Goal: Communication & Community: Participate in discussion

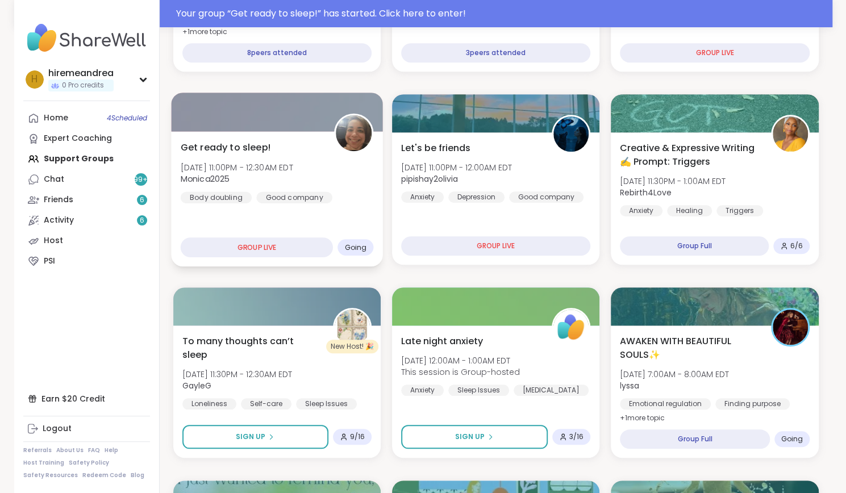
scroll to position [493, 0]
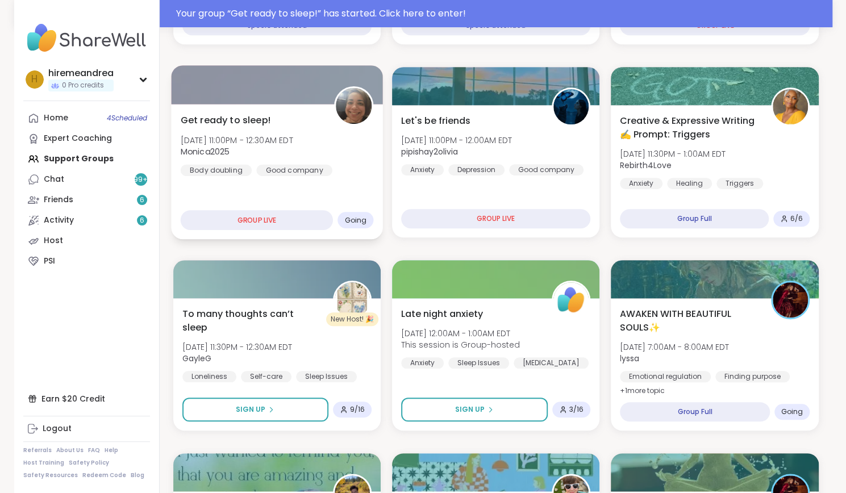
click at [253, 200] on div "Get ready to sleep! [DATE] 11:00PM - 12:30AM EDT Monica2025 Body doubling Good …" at bounding box center [277, 171] width 212 height 135
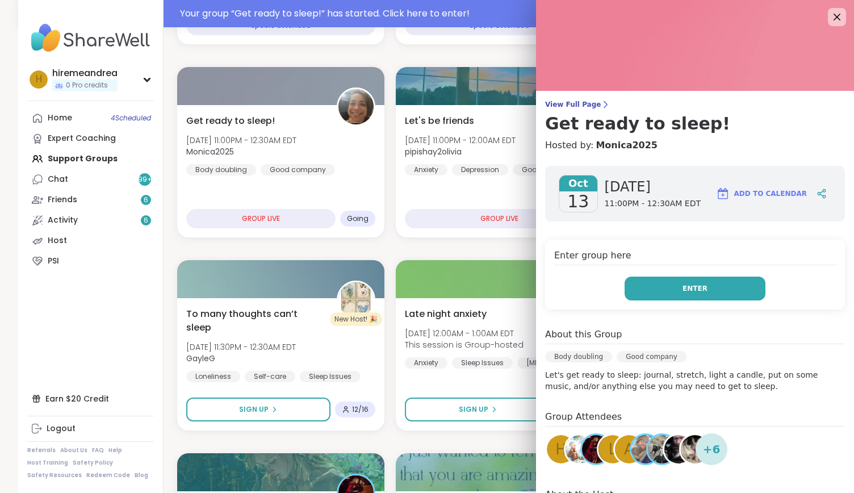
click at [691, 289] on span "Enter" at bounding box center [695, 288] width 25 height 10
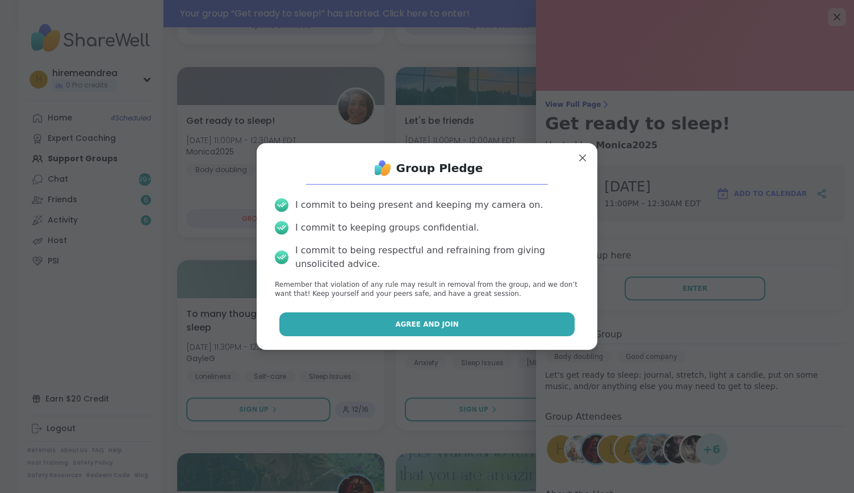
click at [416, 326] on span "Agree and Join" at bounding box center [427, 324] width 64 height 10
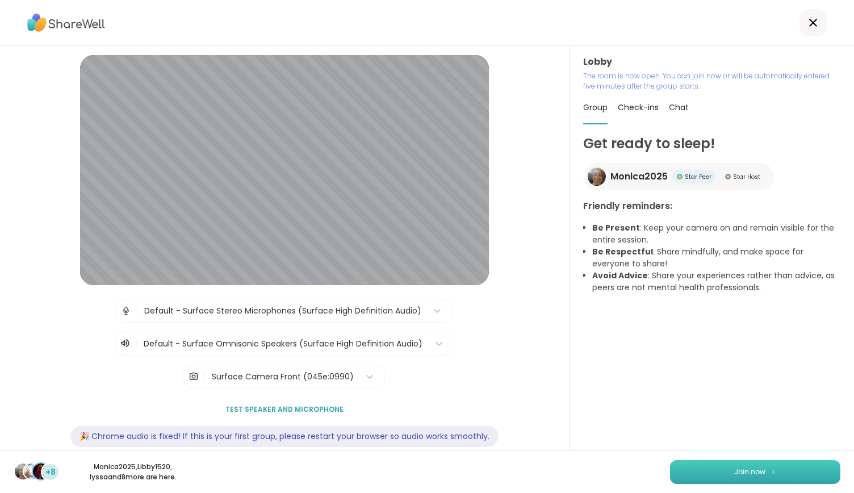
click at [753, 466] on button "Join now" at bounding box center [755, 472] width 170 height 24
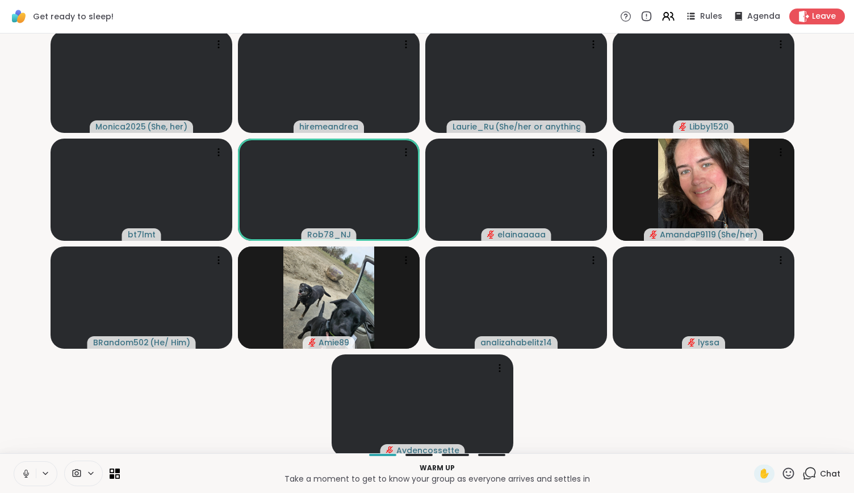
click at [24, 473] on icon at bounding box center [25, 472] width 3 height 5
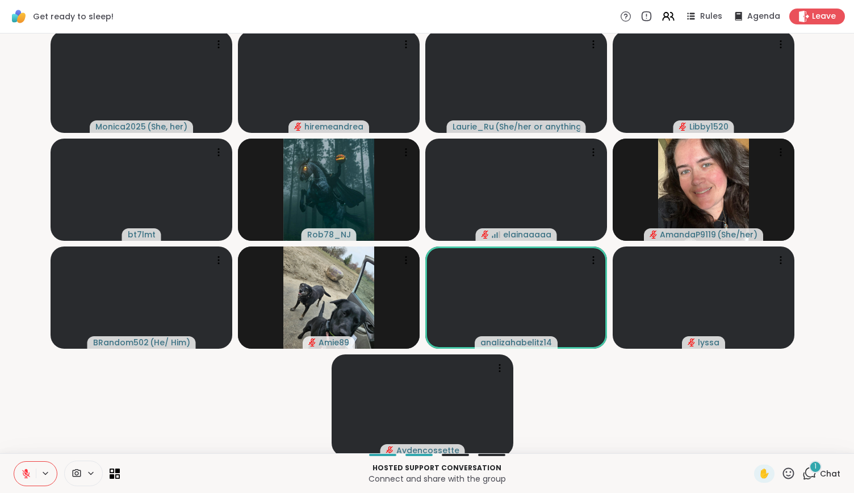
click at [26, 477] on icon at bounding box center [26, 474] width 8 height 8
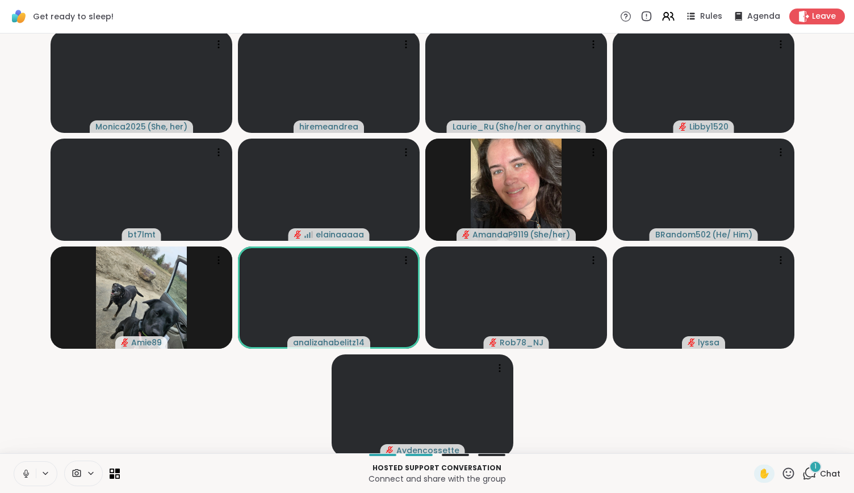
click at [782, 476] on icon at bounding box center [789, 473] width 14 height 14
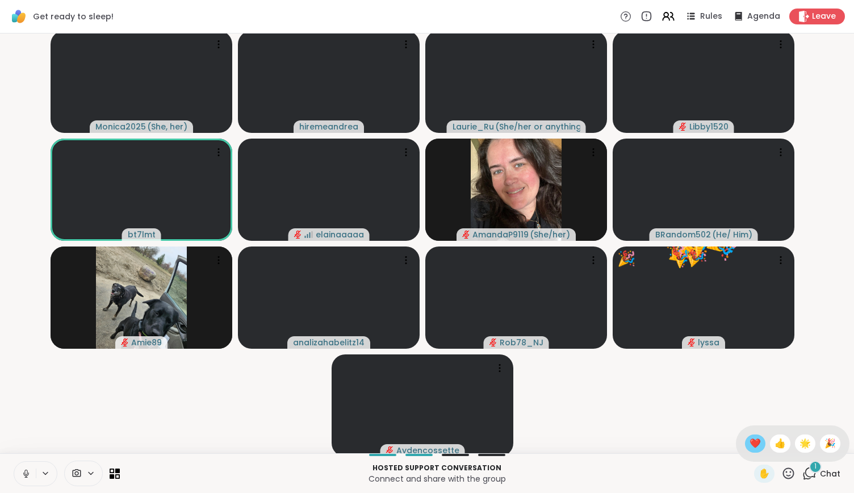
click at [750, 441] on span "❤️" at bounding box center [755, 444] width 11 height 14
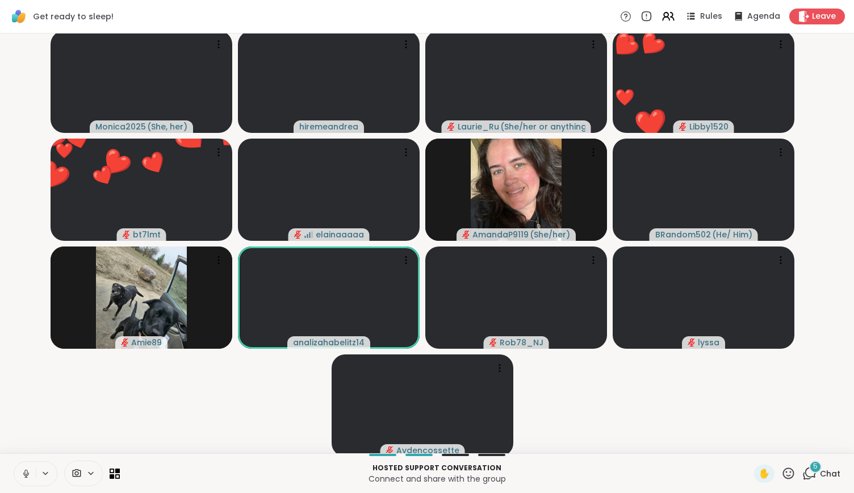
click at [23, 473] on icon at bounding box center [26, 474] width 10 height 10
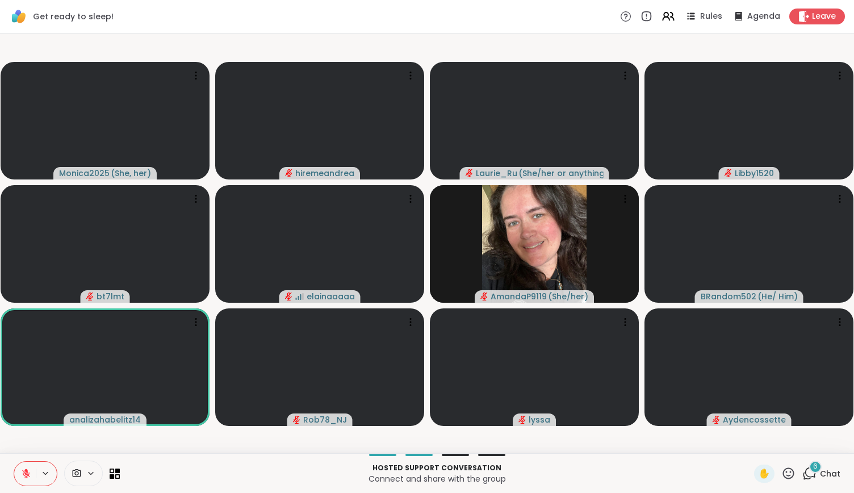
click at [782, 471] on icon at bounding box center [789, 473] width 14 height 14
click at [750, 438] on span "❤️" at bounding box center [755, 444] width 11 height 14
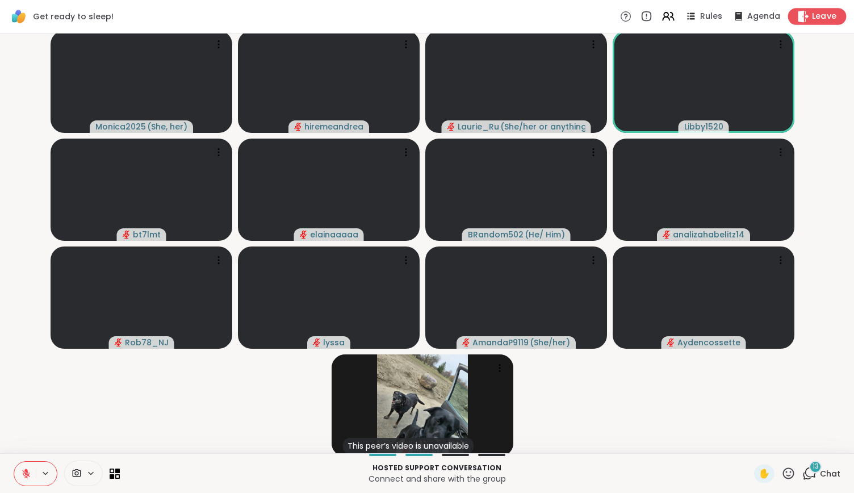
click at [816, 20] on span "Leave" at bounding box center [824, 17] width 25 height 12
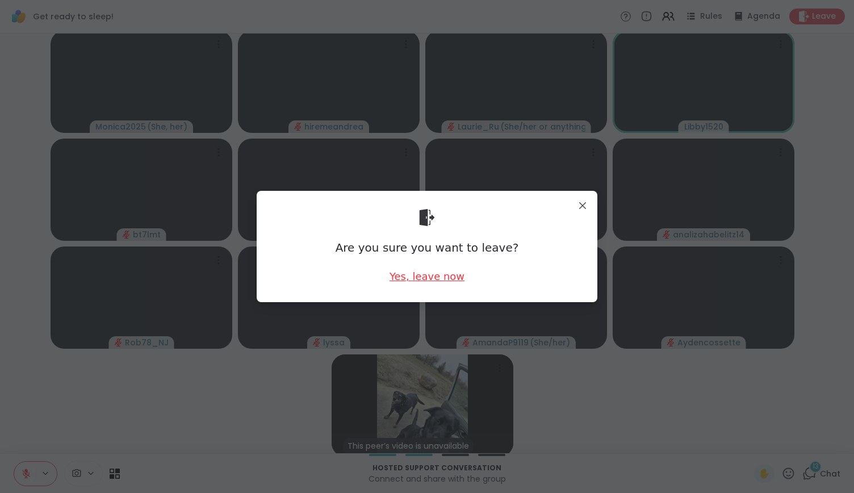
click at [411, 273] on div "Yes, leave now" at bounding box center [427, 276] width 75 height 14
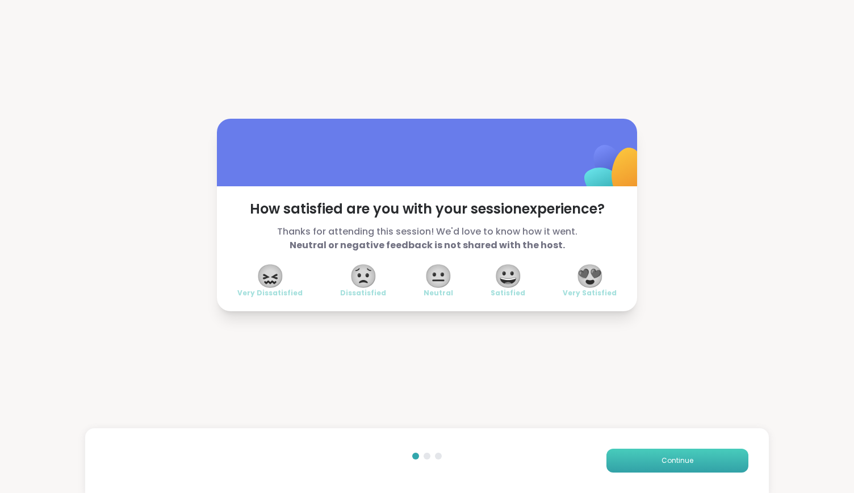
click at [635, 466] on button "Continue" at bounding box center [678, 461] width 142 height 24
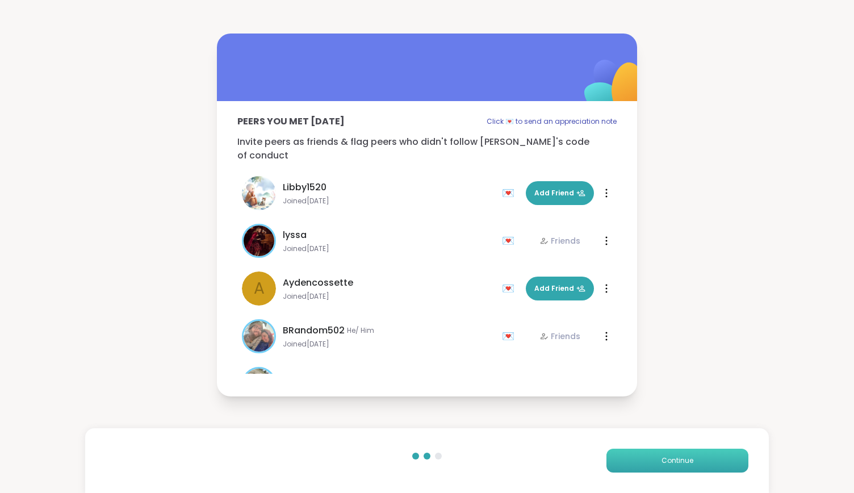
click at [635, 466] on button "Continue" at bounding box center [678, 461] width 142 height 24
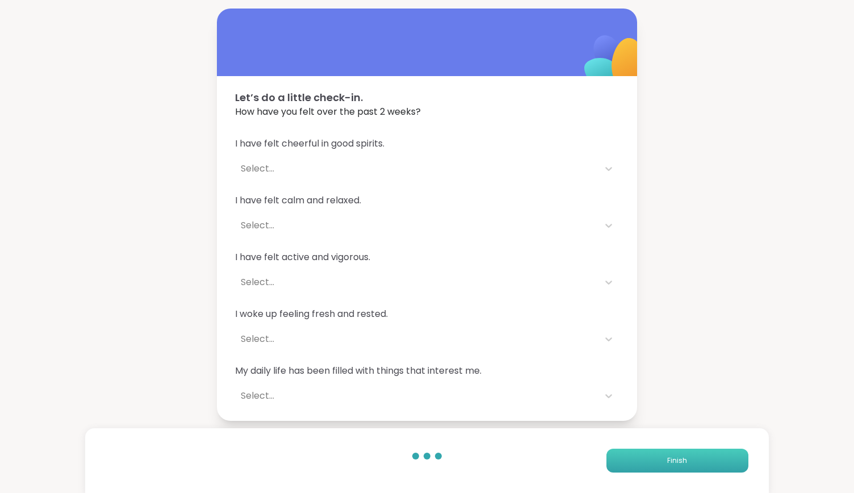
click at [635, 466] on button "Finish" at bounding box center [678, 461] width 142 height 24
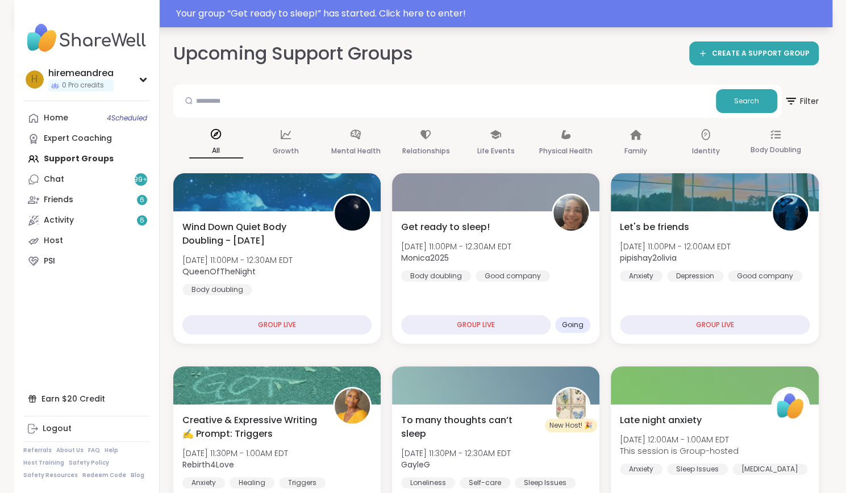
click at [293, 11] on div "Your group “ Get ready to sleep! ” has started. Click here to enter!" at bounding box center [500, 14] width 649 height 14
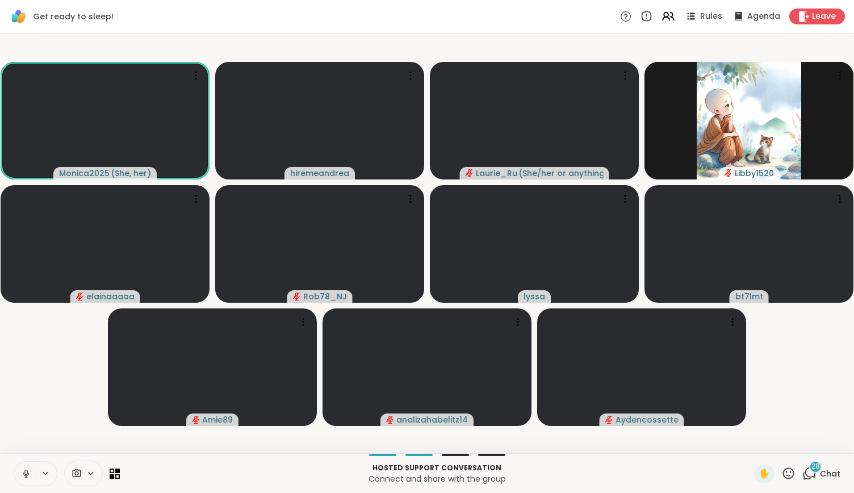
click at [25, 471] on icon at bounding box center [25, 472] width 3 height 5
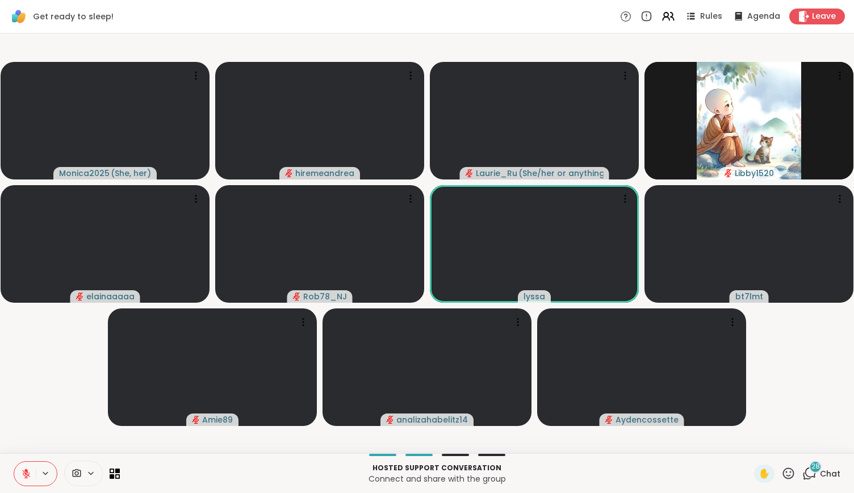
click at [803, 474] on icon at bounding box center [810, 473] width 14 height 14
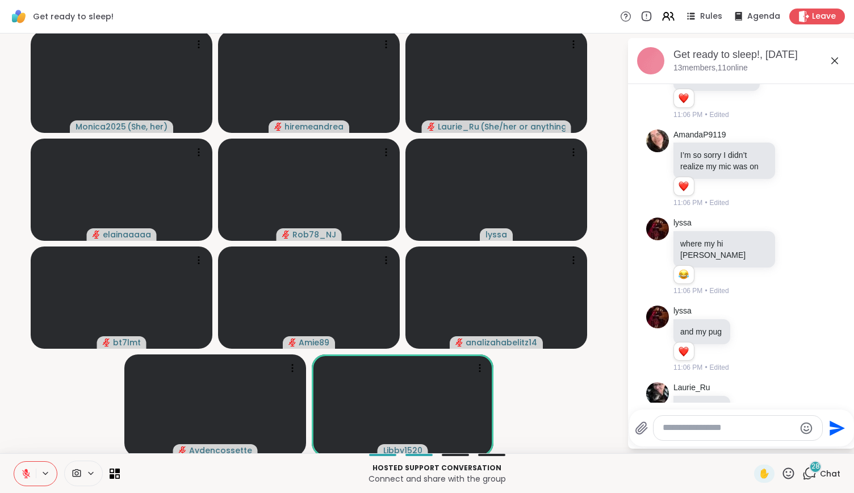
scroll to position [190, 0]
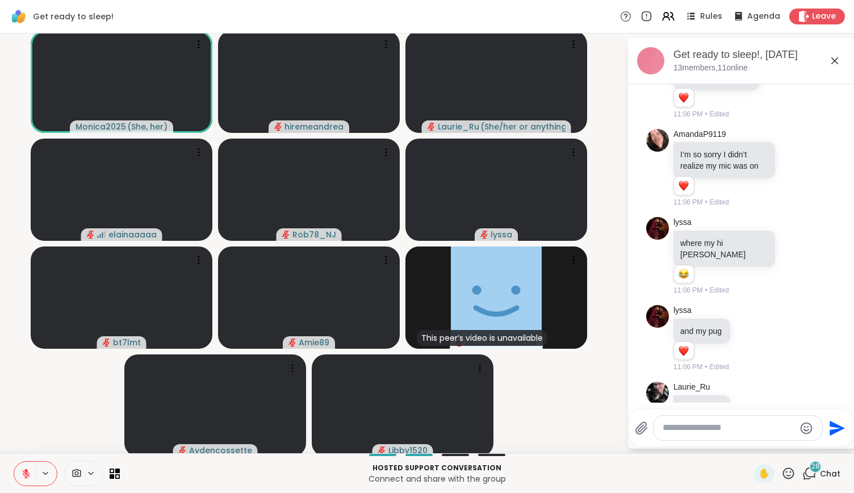
click at [783, 472] on icon at bounding box center [789, 473] width 14 height 14
click at [750, 441] on div "❤️" at bounding box center [755, 444] width 20 height 18
